Goal: Information Seeking & Learning: Get advice/opinions

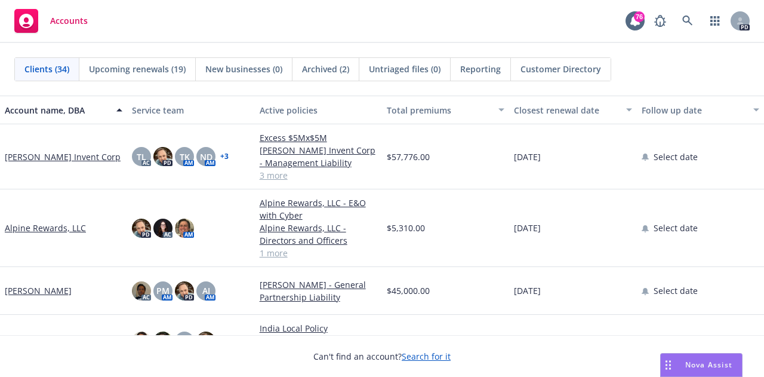
click at [692, 365] on span "Nova Assist" at bounding box center [709, 364] width 47 height 10
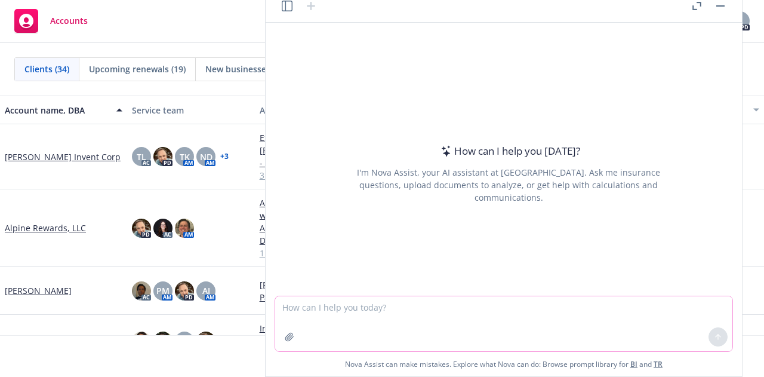
click at [552, 311] on textarea at bounding box center [503, 323] width 457 height 55
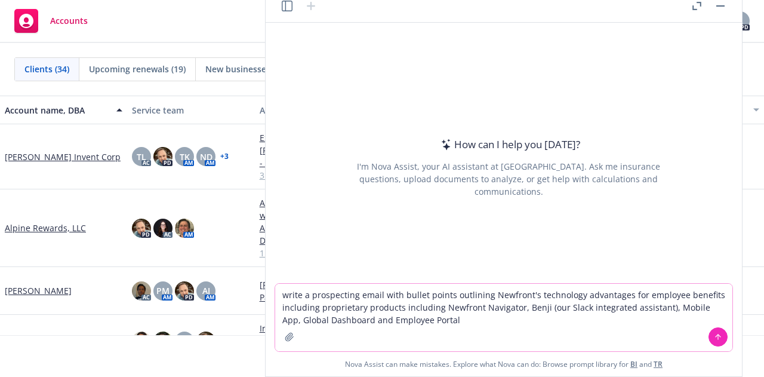
click at [437, 310] on textarea "write a prospecting email with bullet points outlining Newfront's technology ad…" at bounding box center [503, 317] width 457 height 67
type textarea "write a prospecting email with bullet points outlining Newfront's technology ad…"
click at [437, 310] on textarea "write a prospecting email with bullet points outlining Newfront's technology ad…" at bounding box center [503, 317] width 457 height 67
click at [431, 322] on textarea "write a prospecting email with bullet points outlining Newfront's technology ad…" at bounding box center [503, 317] width 457 height 67
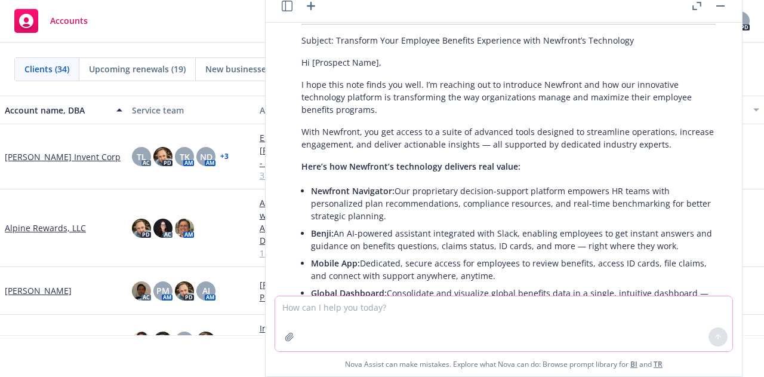
scroll to position [107, 0]
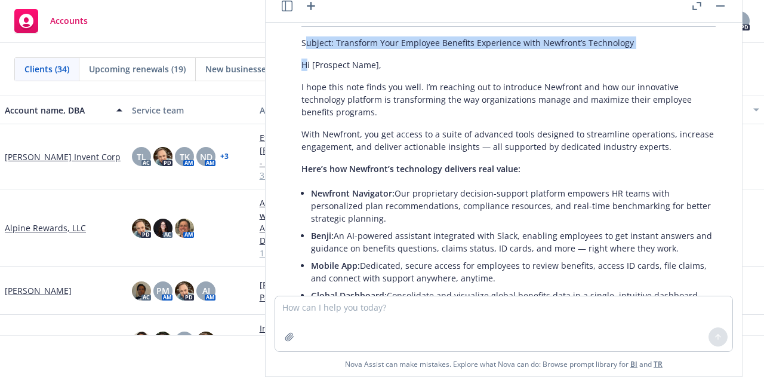
drag, startPoint x: 304, startPoint y: 41, endPoint x: 305, endPoint y: 62, distance: 20.9
click at [305, 62] on div "Certainly! Here’s a prospecting email highlighting Newfront's technology advant…" at bounding box center [509, 256] width 438 height 538
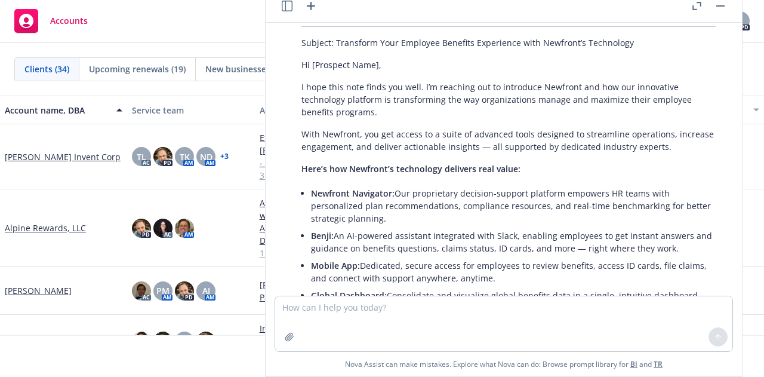
click at [300, 41] on div "Certainly! Here’s a prospecting email highlighting Newfront's technology advant…" at bounding box center [509, 256] width 438 height 538
click at [302, 42] on p "Subject: Transform Your Employee Benefits Experience with Newfront’s Technology" at bounding box center [509, 42] width 414 height 13
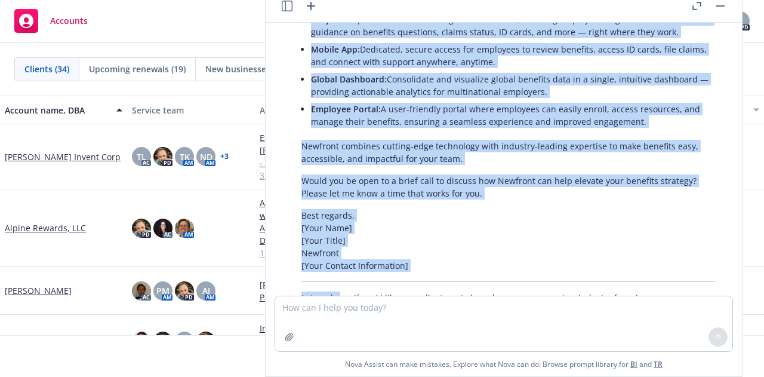
scroll to position [342, 0]
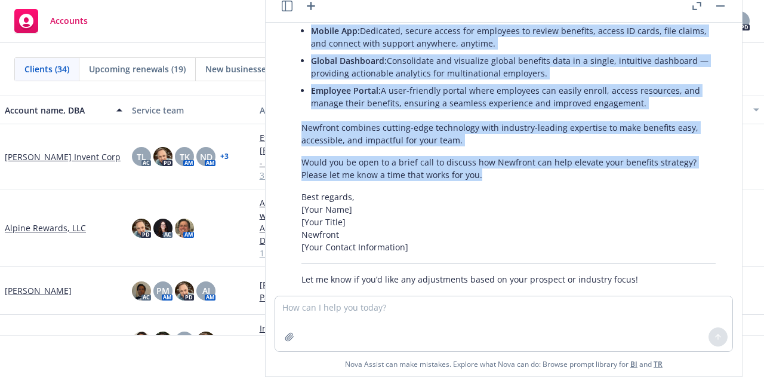
drag, startPoint x: 302, startPoint y: 42, endPoint x: 511, endPoint y: 175, distance: 247.5
click at [511, 175] on div "Certainly! Here’s a prospecting email highlighting Newfront's technology advant…" at bounding box center [509, 21] width 438 height 538
copy div "Loremip: Dolorsita Cons Adipisci Elitsedd Eiusmodtem inci Utlabore’e Doloremagn…"
